Goal: Book appointment/travel/reservation

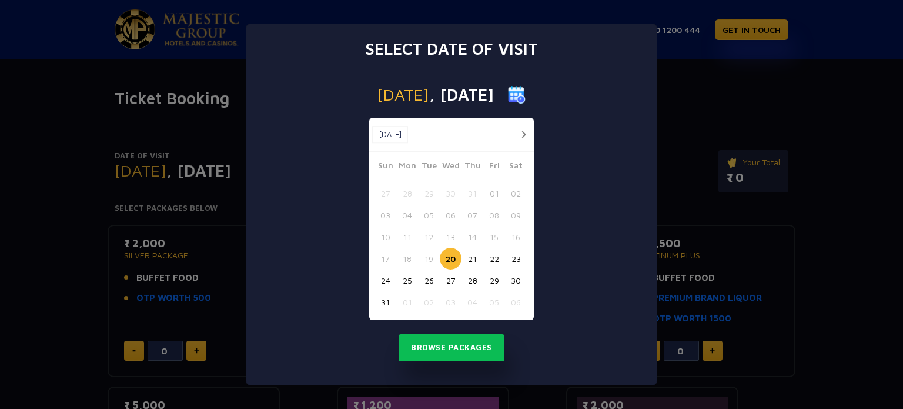
click at [409, 282] on button "25" at bounding box center [407, 280] width 22 height 22
click at [436, 350] on button "Browse Packages" at bounding box center [452, 347] width 106 height 27
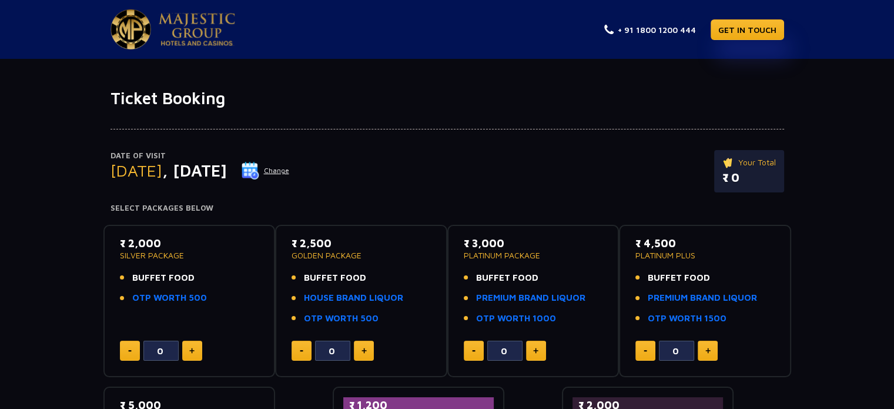
click at [368, 349] on button at bounding box center [364, 350] width 20 height 20
click at [301, 350] on img at bounding box center [302, 351] width 4 height 2
type input "0"
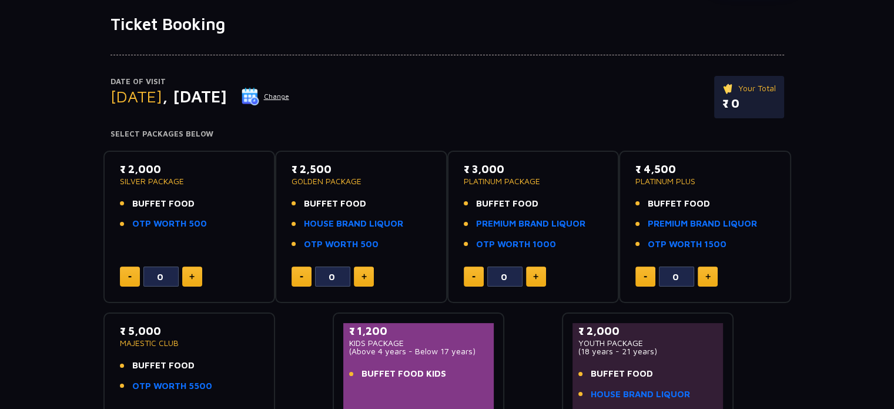
scroll to position [24, 0]
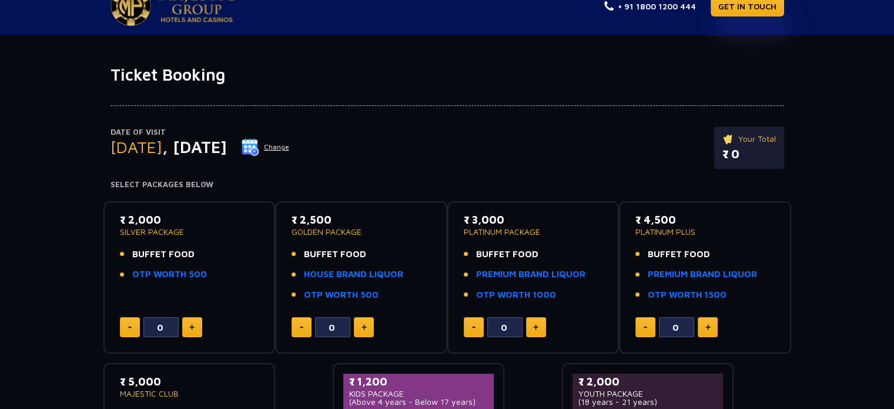
click at [188, 319] on button at bounding box center [192, 327] width 20 height 20
type input "2"
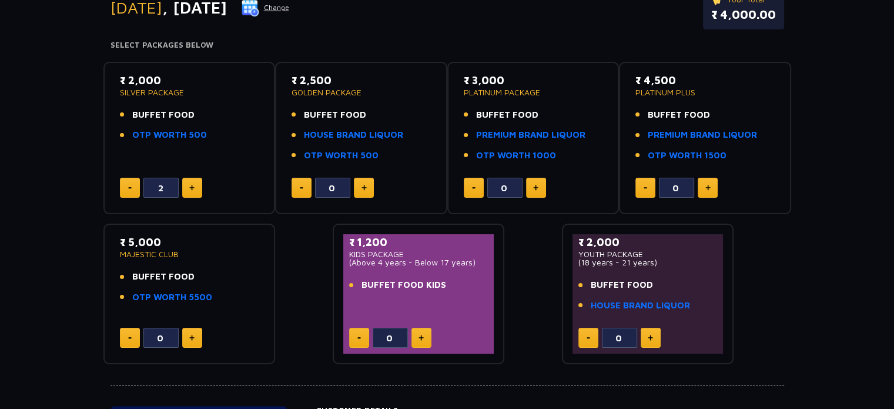
scroll to position [200, 0]
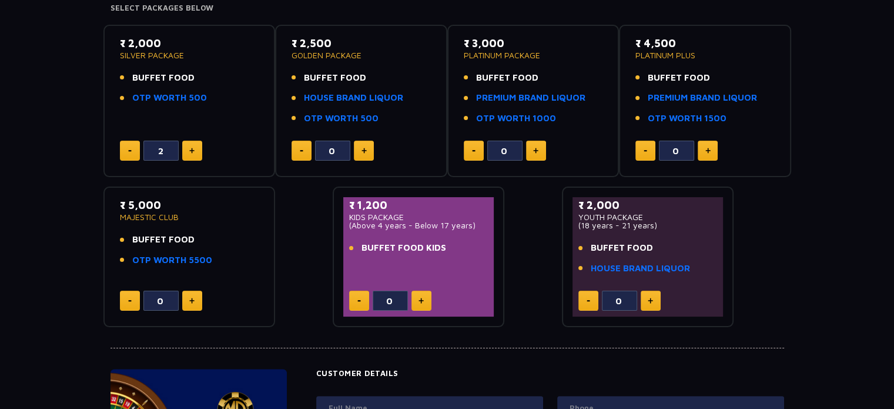
click at [189, 300] on img at bounding box center [191, 301] width 5 height 6
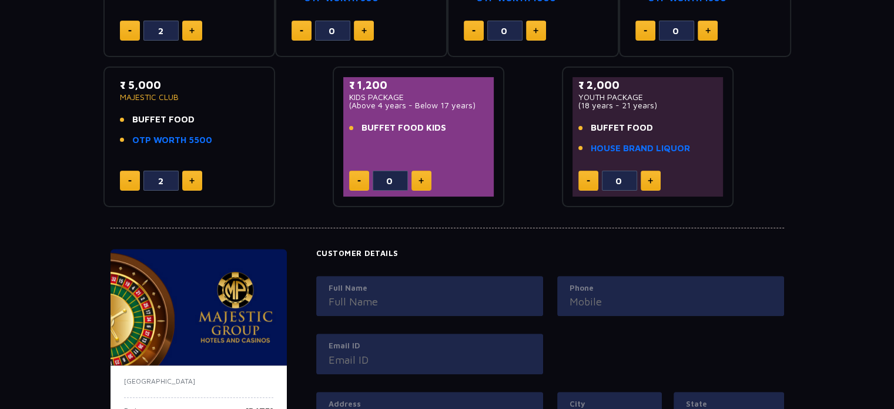
scroll to position [318, 0]
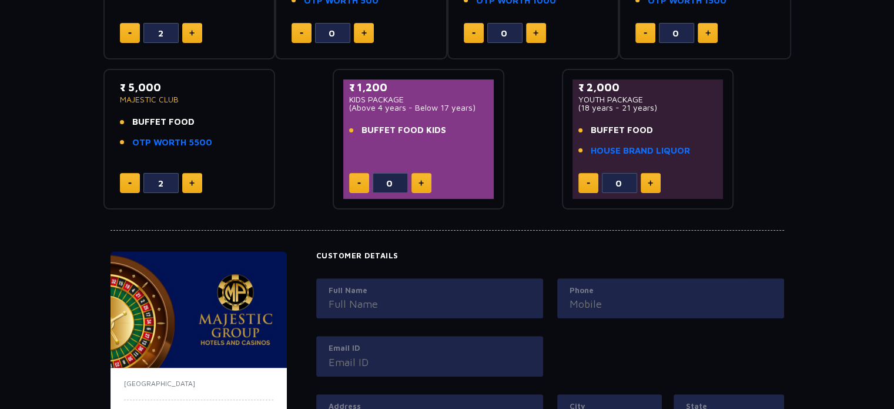
click at [132, 179] on button at bounding box center [130, 183] width 20 height 20
click at [131, 179] on button at bounding box center [130, 183] width 20 height 20
type input "0"
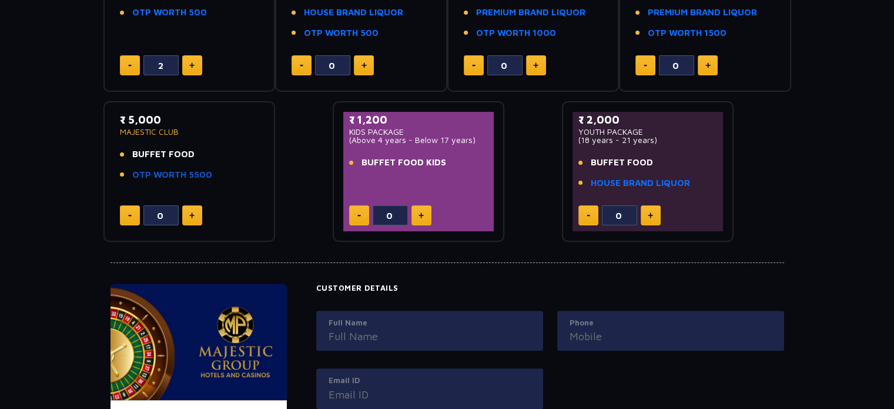
scroll to position [141, 0]
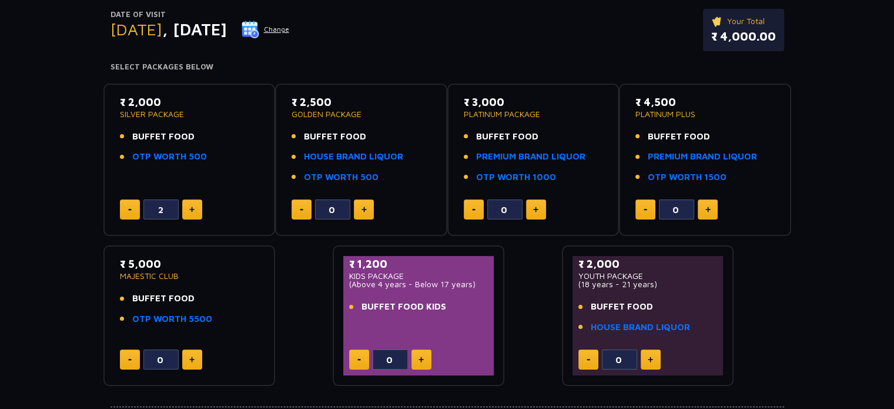
click at [129, 205] on button at bounding box center [130, 209] width 20 height 20
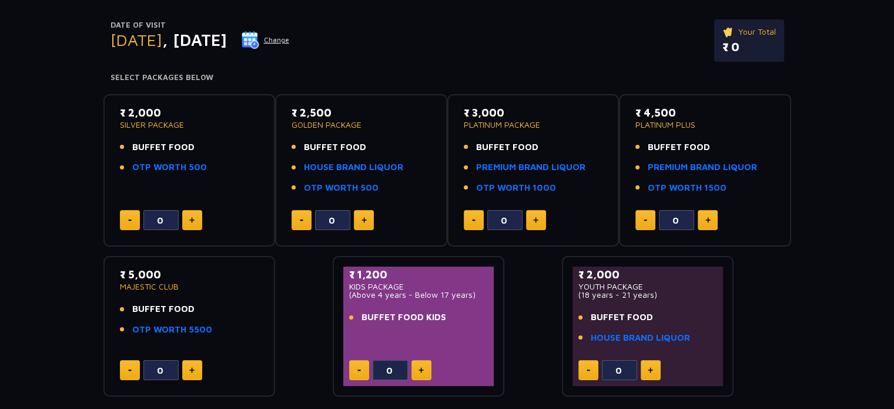
scroll to position [176, 0]
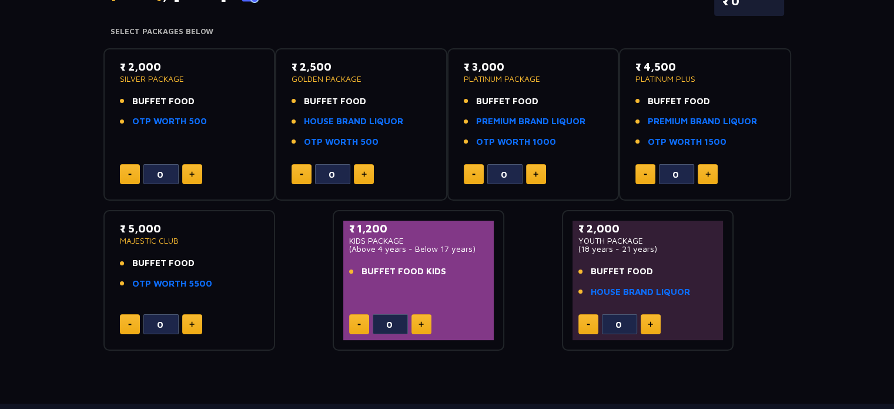
click at [191, 169] on button at bounding box center [192, 174] width 20 height 20
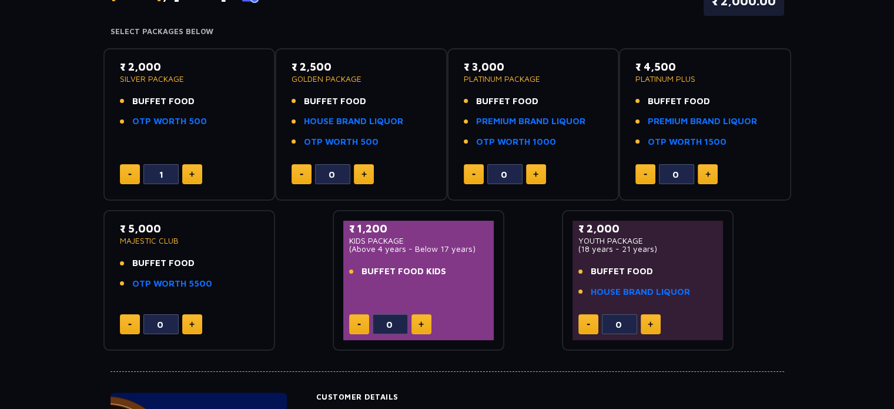
click at [190, 169] on button at bounding box center [192, 174] width 20 height 20
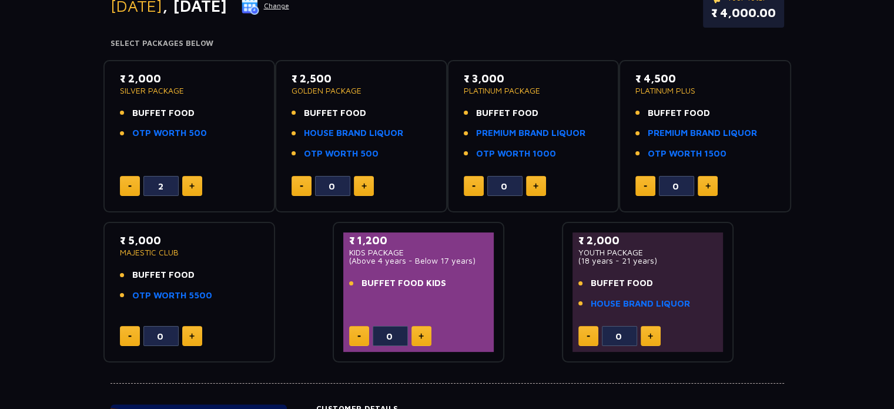
scroll to position [113, 0]
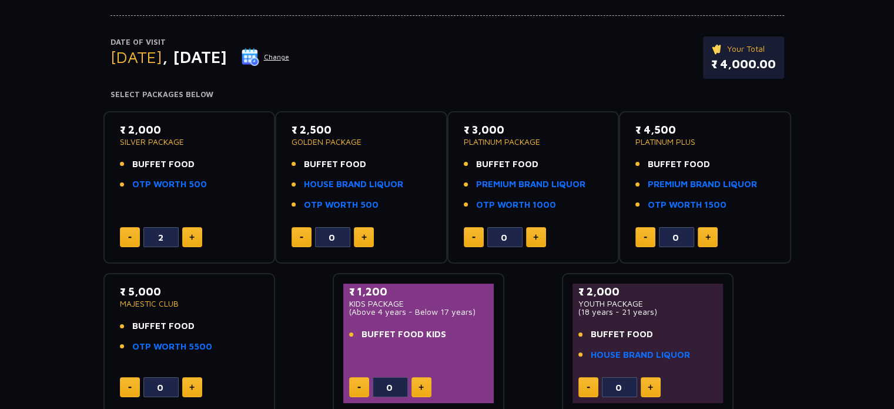
click at [129, 238] on button at bounding box center [130, 237] width 20 height 20
type input "0"
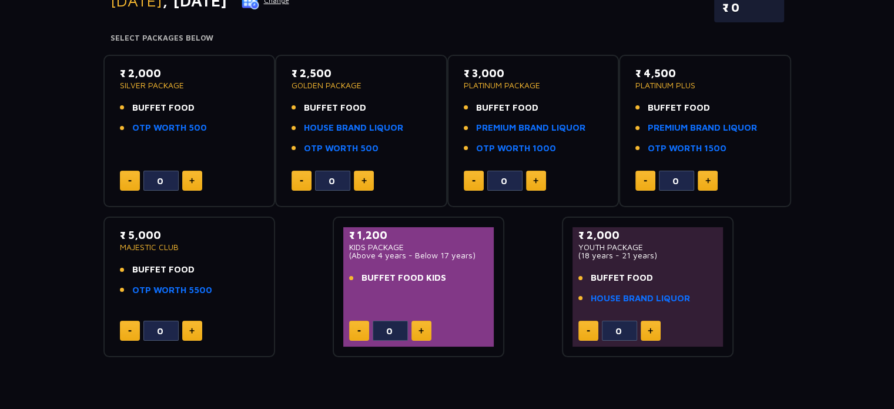
scroll to position [172, 0]
